Goal: Task Accomplishment & Management: Use online tool/utility

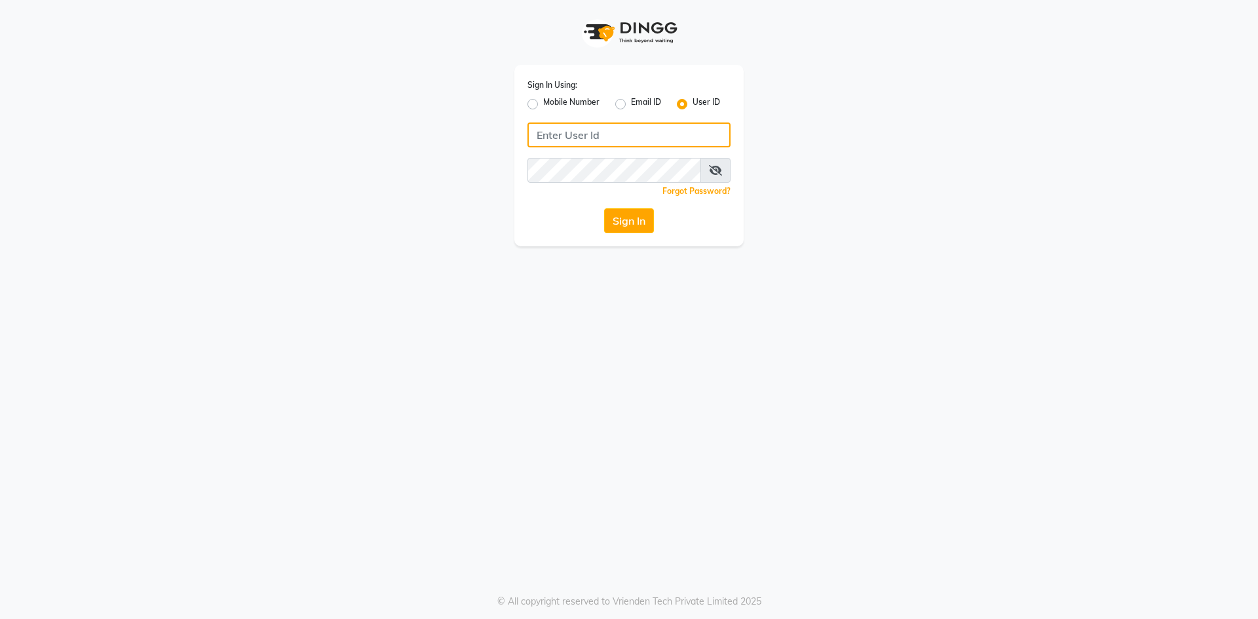
click at [585, 132] on input "Username" at bounding box center [629, 135] width 203 height 25
type input "ragini@123"
click at [607, 221] on button "Sign In" at bounding box center [629, 220] width 50 height 25
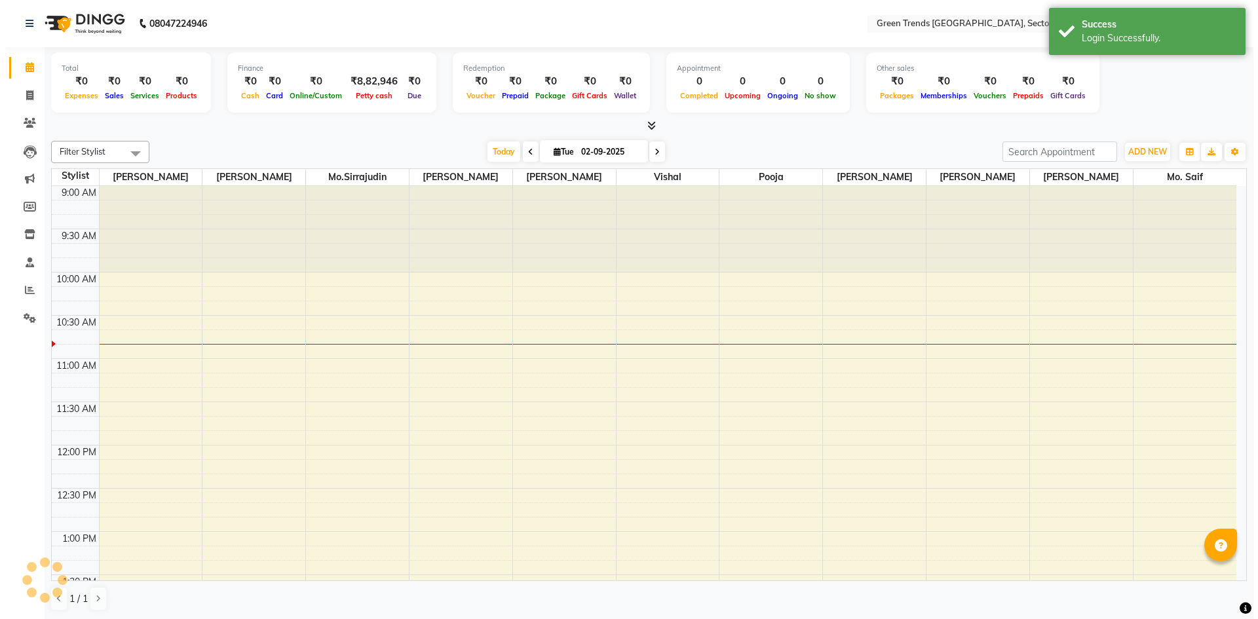
scroll to position [87, 0]
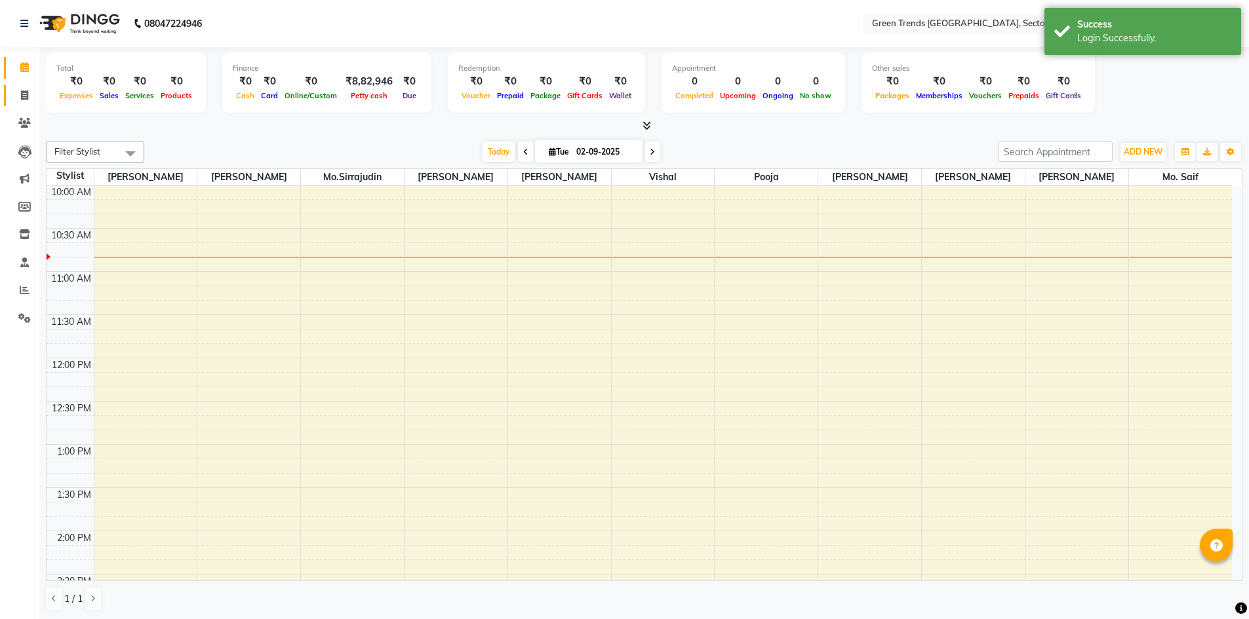
click at [29, 86] on link "Invoice" at bounding box center [19, 96] width 31 height 22
select select "service"
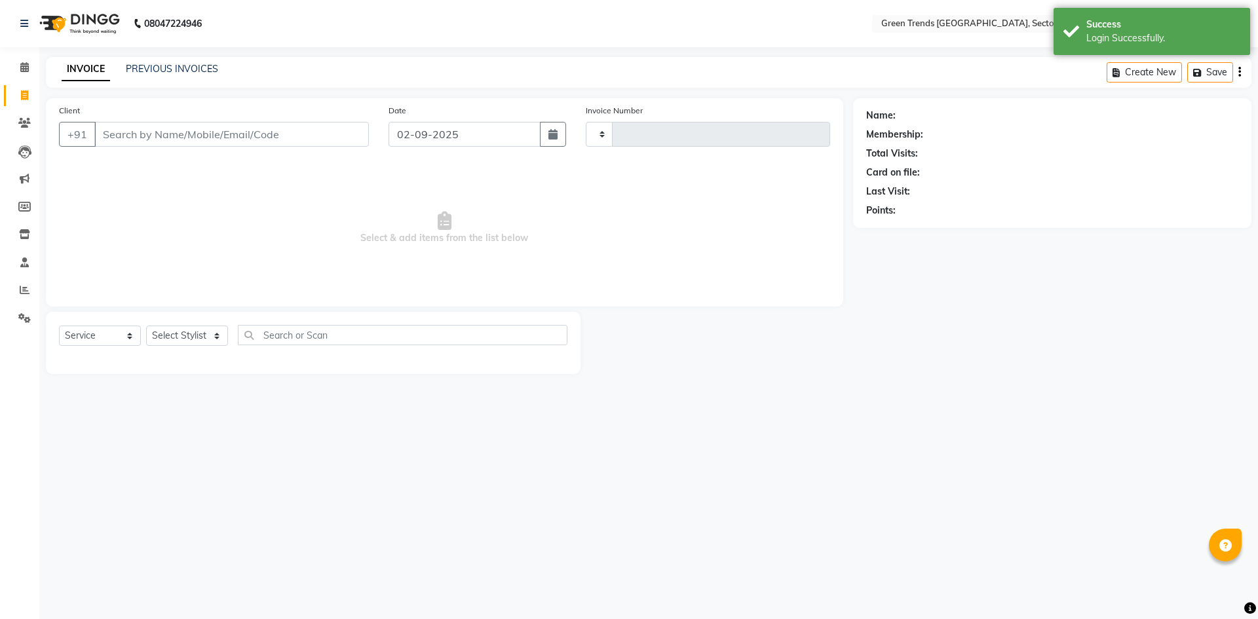
type input "1427"
select select "7023"
click at [174, 71] on link "PREVIOUS INVOICES" at bounding box center [172, 69] width 92 height 12
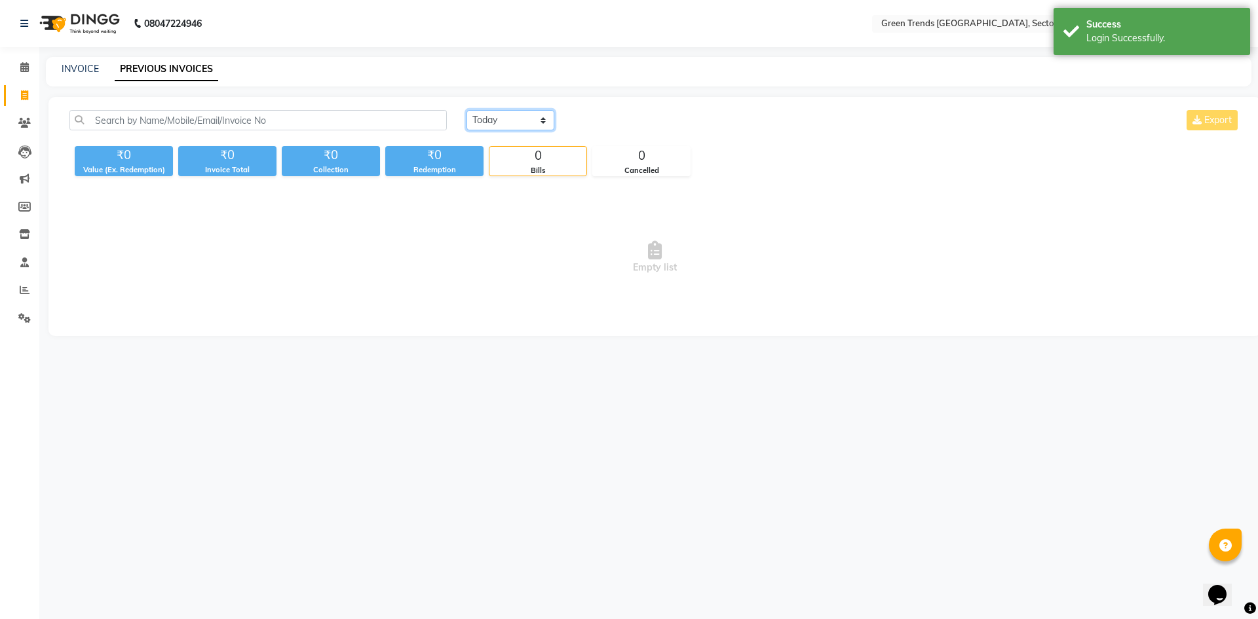
click at [514, 123] on select "[DATE] [DATE] Custom Range" at bounding box center [511, 120] width 88 height 20
click at [467, 110] on select "[DATE] [DATE] Custom Range" at bounding box center [511, 120] width 88 height 20
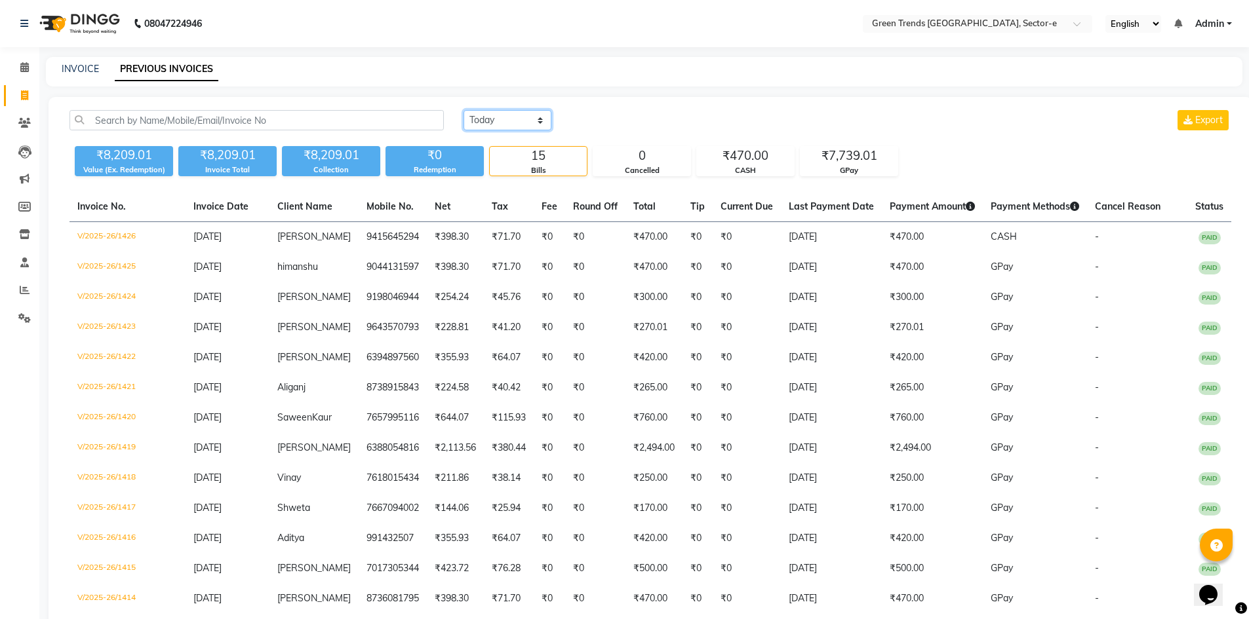
click at [494, 119] on select "[DATE] [DATE] Custom Range" at bounding box center [507, 120] width 88 height 20
select select "range"
click at [463, 110] on select "[DATE] [DATE] Custom Range" at bounding box center [507, 120] width 88 height 20
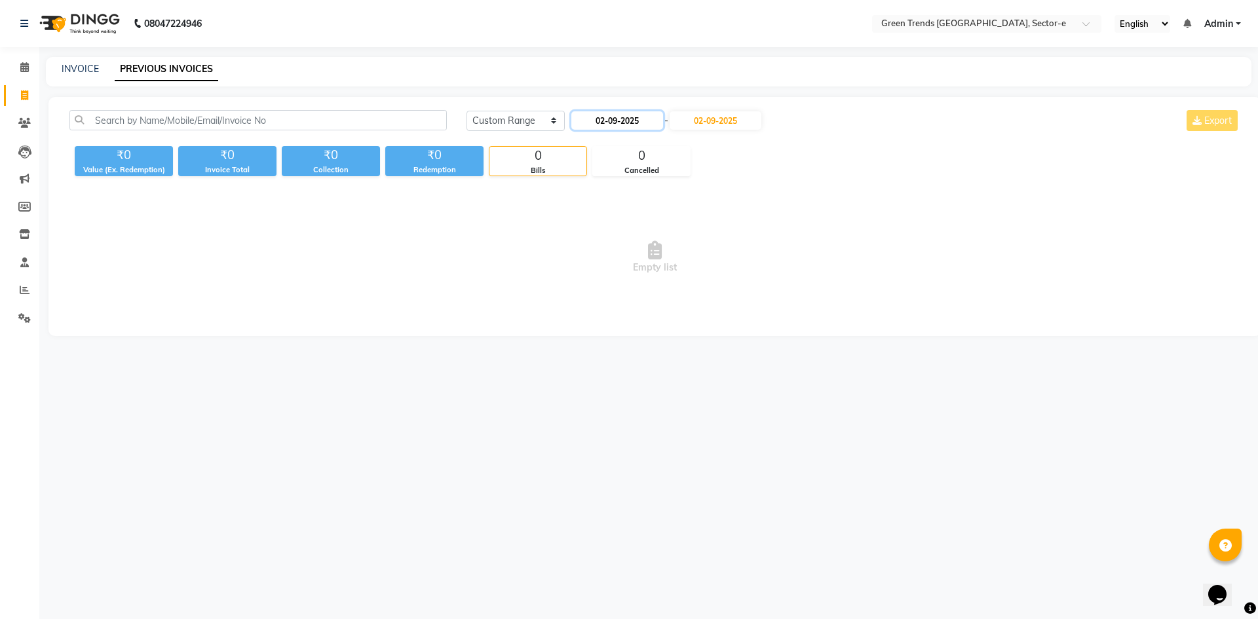
click at [610, 124] on input "02-09-2025" at bounding box center [618, 120] width 92 height 18
select select "9"
select select "2025"
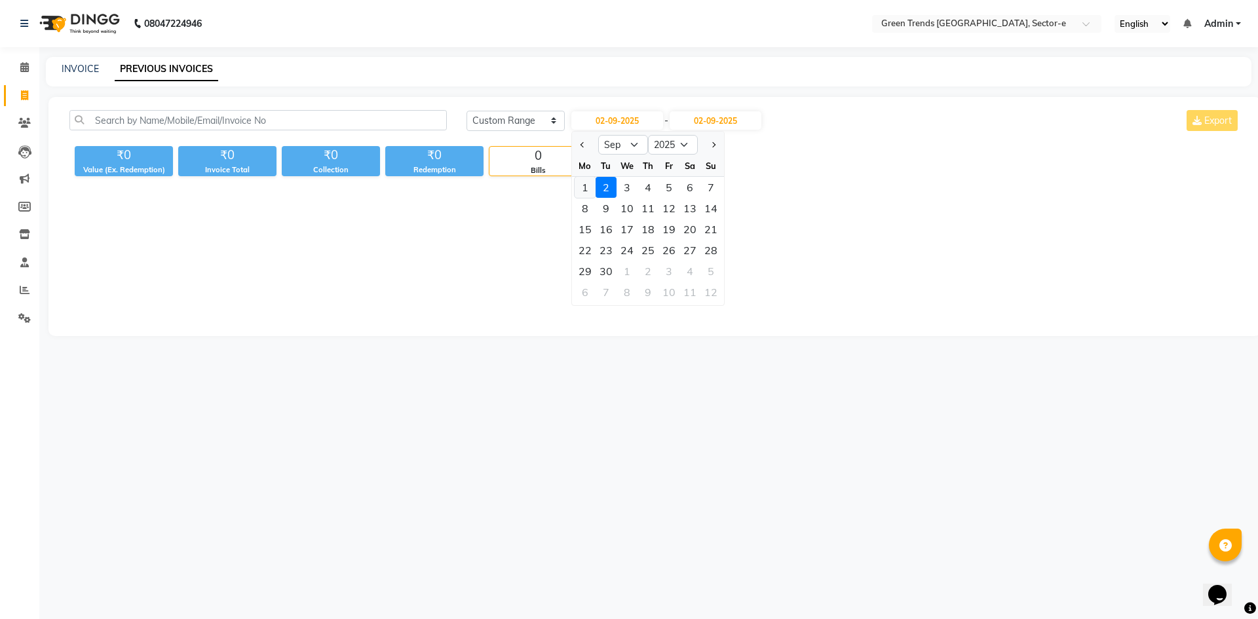
click at [588, 186] on div "1" at bounding box center [585, 187] width 21 height 21
type input "[DATE]"
